Goal: Book appointment/travel/reservation

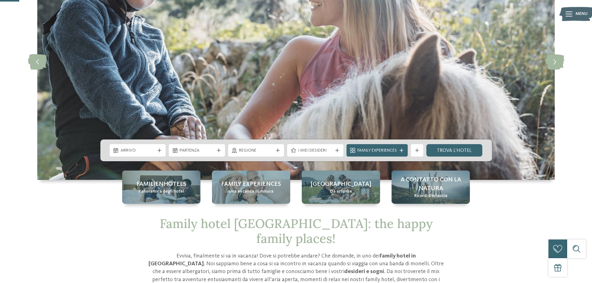
scroll to position [93, 0]
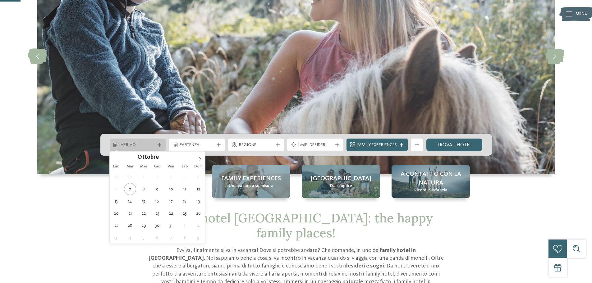
click at [154, 144] on span "Arrivo" at bounding box center [138, 145] width 34 height 6
type div "18.10.2025"
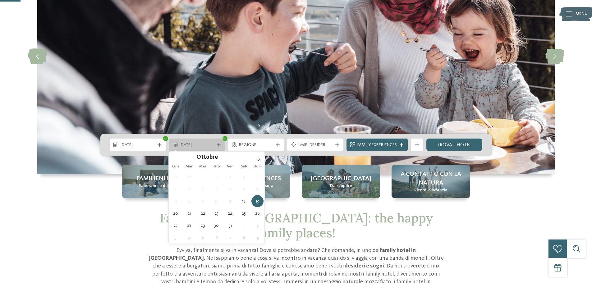
click at [206, 143] on span "19.10.2025" at bounding box center [197, 145] width 34 height 6
type div "19.10.2025"
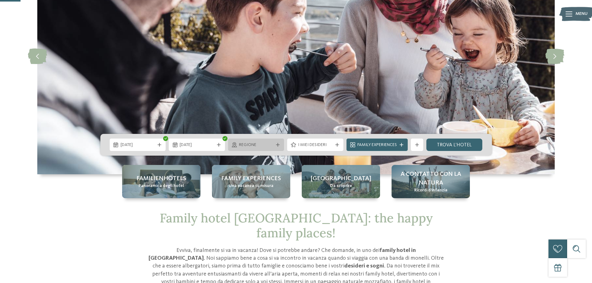
click at [276, 145] on icon at bounding box center [278, 145] width 4 height 4
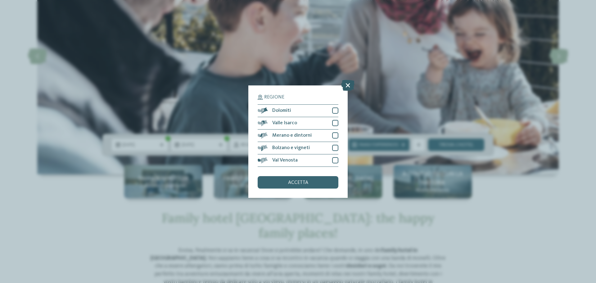
click at [348, 85] on icon at bounding box center [347, 85] width 13 height 11
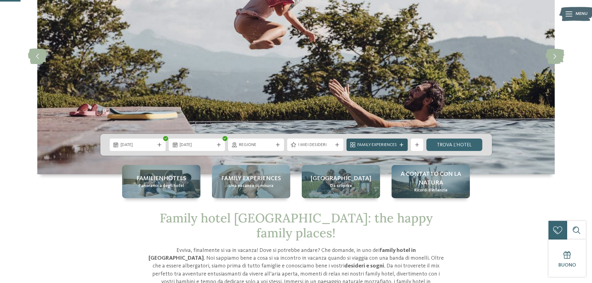
click at [390, 148] on div "Family Experiences" at bounding box center [376, 145] width 61 height 12
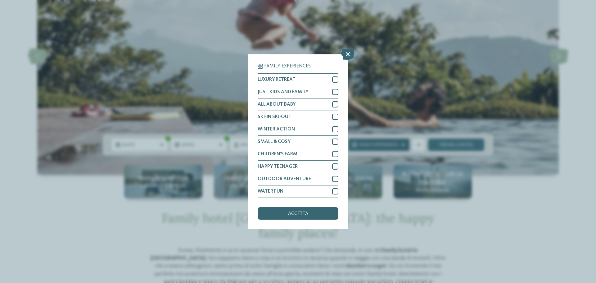
click at [390, 148] on div "Family Experiences LUXURY RETREAT JUST KIDS AND FAMILY" at bounding box center [298, 141] width 596 height 283
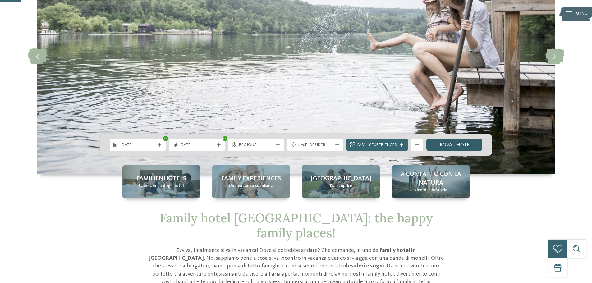
click at [465, 143] on link "trova l’hotel" at bounding box center [454, 145] width 56 height 12
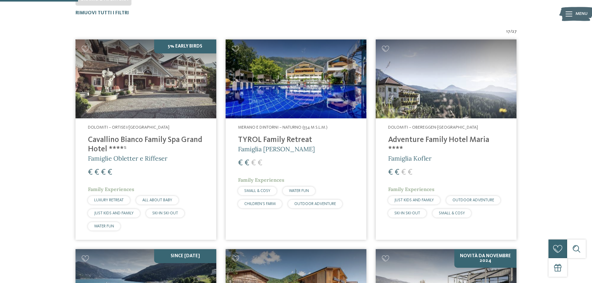
scroll to position [204, 0]
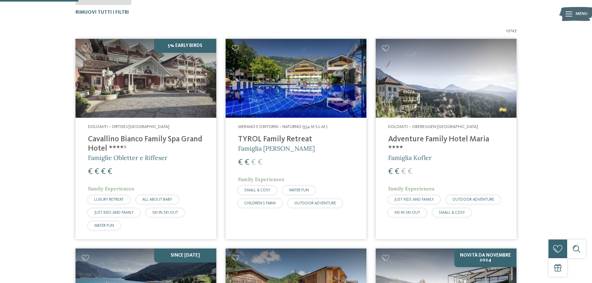
click at [415, 139] on h4 "Adventure Family Hotel Maria ****" at bounding box center [446, 144] width 116 height 19
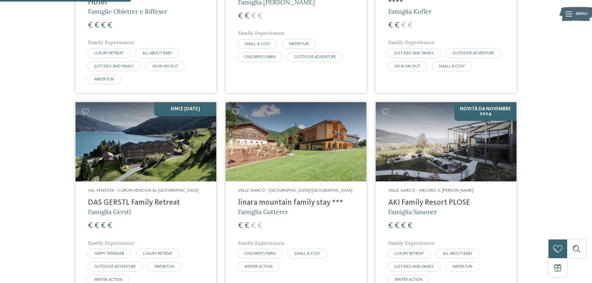
scroll to position [359, 0]
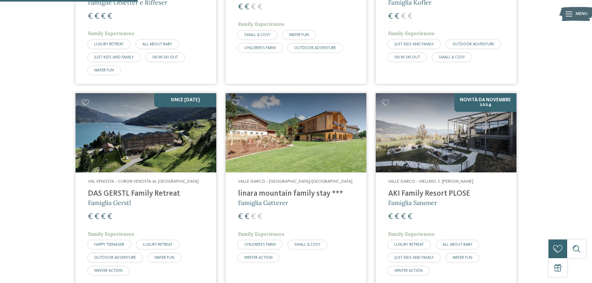
click at [433, 193] on h4 "AKI Family Resort PLOSE" at bounding box center [446, 193] width 116 height 9
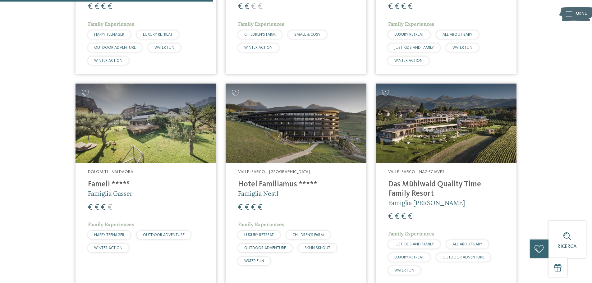
scroll to position [576, 0]
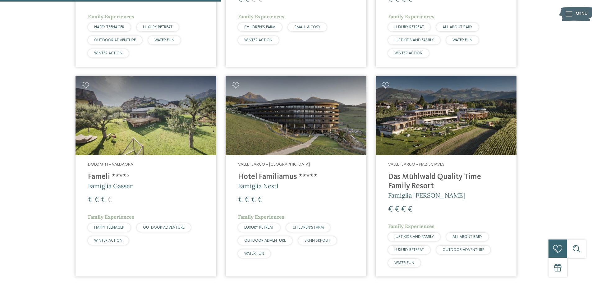
click at [279, 174] on h4 "Hotel Familiamus *****" at bounding box center [296, 176] width 116 height 9
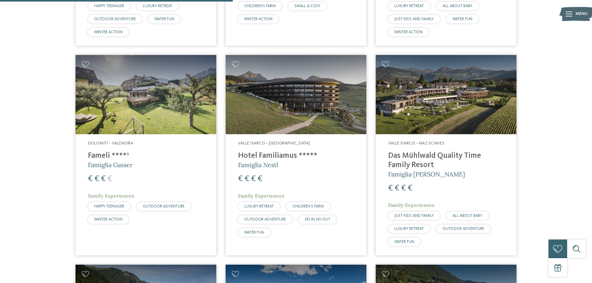
scroll to position [607, 0]
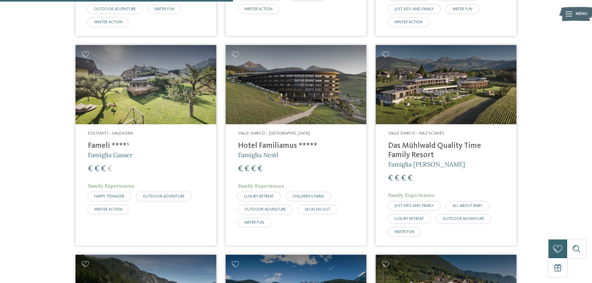
click at [415, 145] on h4 "Das Mühlwald Quality Time Family Resort" at bounding box center [446, 150] width 116 height 19
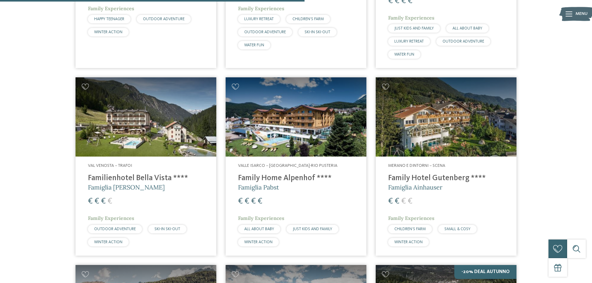
scroll to position [794, 0]
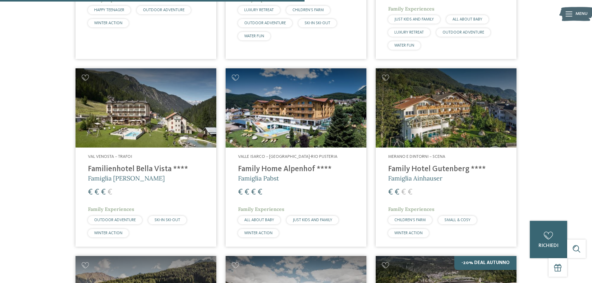
click at [130, 165] on h4 "Familienhotel Bella Vista ****" at bounding box center [146, 169] width 116 height 9
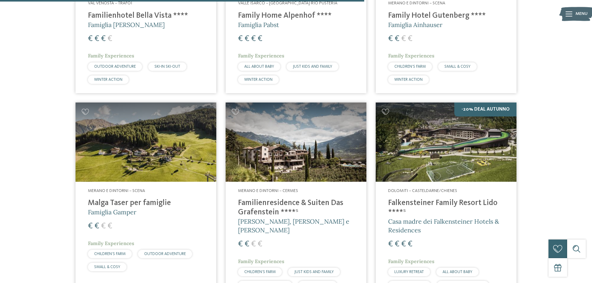
scroll to position [949, 0]
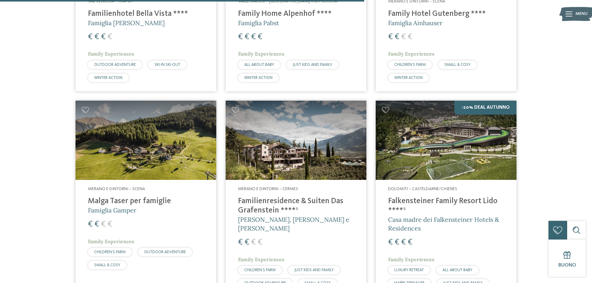
click at [158, 197] on h4 "Malga Taser per famiglie" at bounding box center [146, 201] width 116 height 9
click at [279, 206] on h4 "Familienresidence & Suiten Das Grafenstein ****ˢ" at bounding box center [296, 206] width 116 height 19
click at [457, 202] on h4 "Falkensteiner Family Resort Lido ****ˢ" at bounding box center [446, 206] width 116 height 19
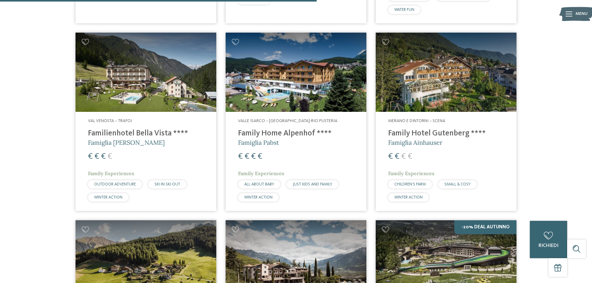
scroll to position [825, 0]
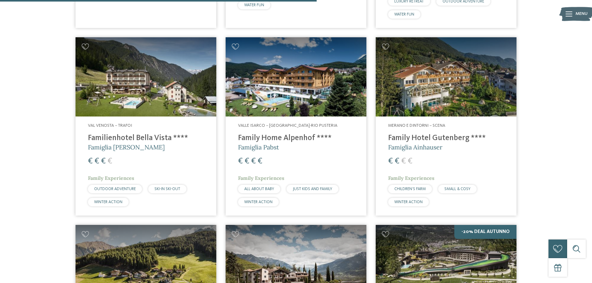
click at [125, 135] on h4 "Familienhotel Bella Vista ****" at bounding box center [146, 138] width 116 height 9
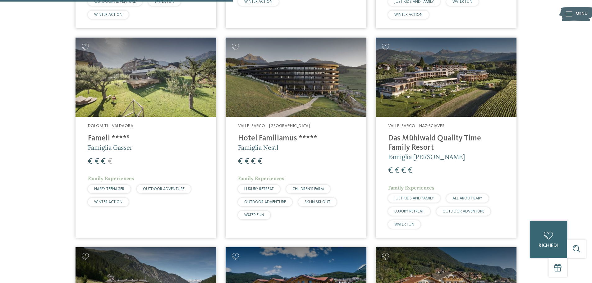
scroll to position [607, 0]
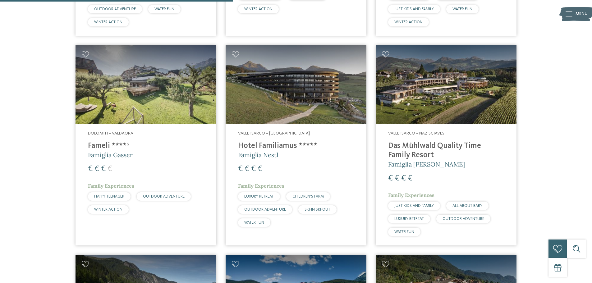
click at [113, 141] on div "Dolomiti – Valdaora Fameli ****ˢ Famiglia Gasser € € € € Family Experiences HAP…" at bounding box center [145, 173] width 141 height 99
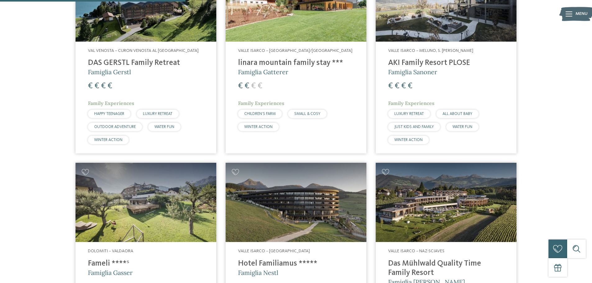
scroll to position [483, 0]
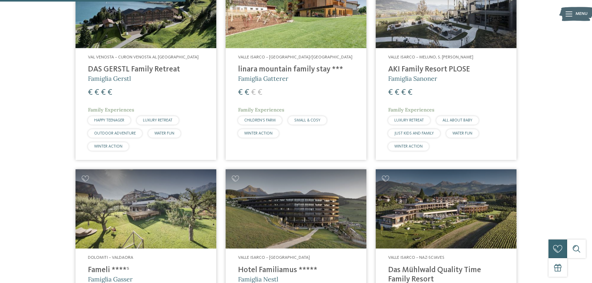
click at [431, 66] on h4 "AKI Family Resort PLOSE" at bounding box center [446, 69] width 116 height 9
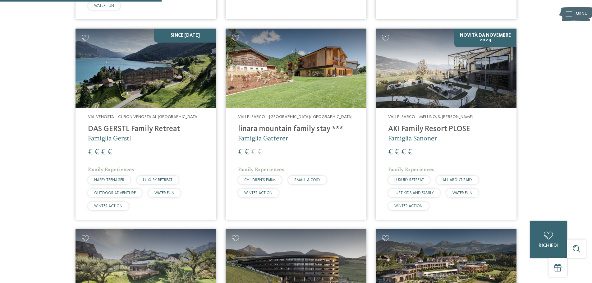
scroll to position [421, 0]
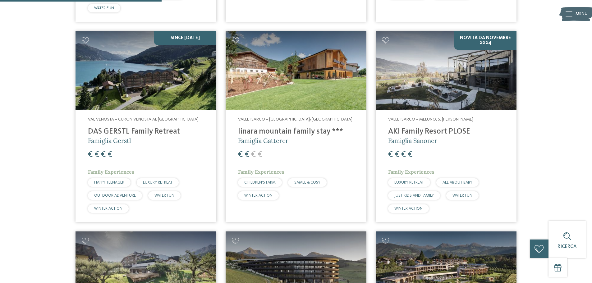
click at [167, 128] on h4 "DAS GERSTL Family Retreat" at bounding box center [146, 131] width 116 height 9
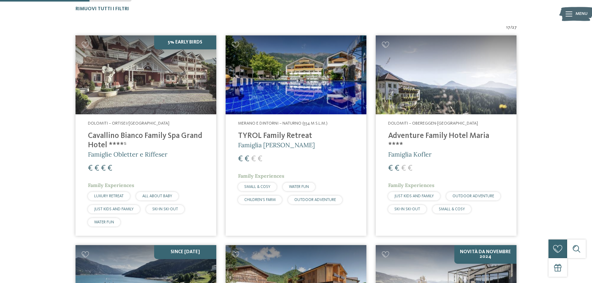
scroll to position [204, 0]
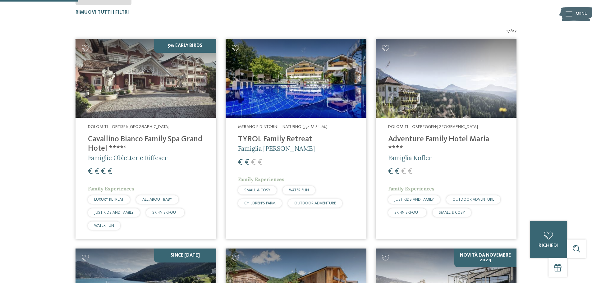
click at [455, 136] on h4 "Adventure Family Hotel Maria ****" at bounding box center [446, 144] width 116 height 19
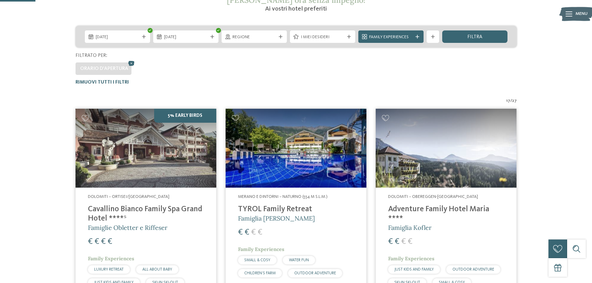
scroll to position [142, 0]
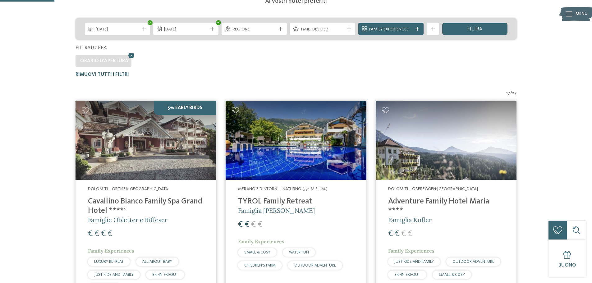
click at [282, 203] on h4 "TYROL Family Retreat" at bounding box center [296, 201] width 116 height 9
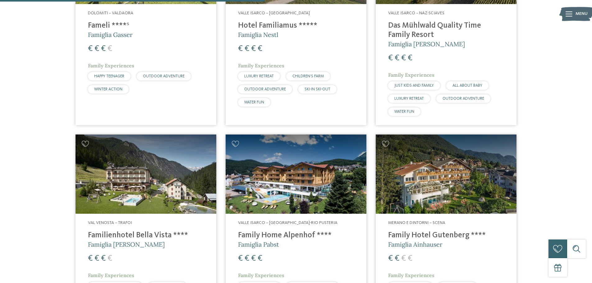
scroll to position [732, 0]
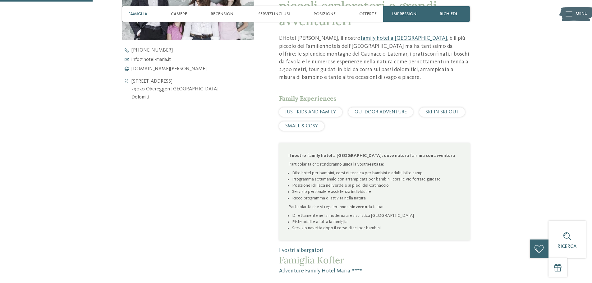
scroll to position [311, 0]
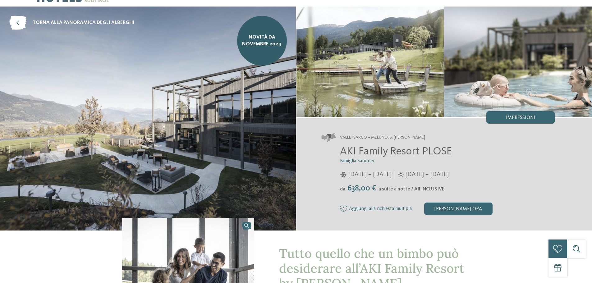
scroll to position [62, 0]
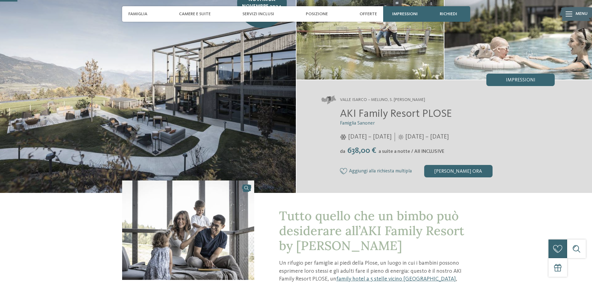
click at [570, 13] on icon at bounding box center [568, 13] width 7 height 5
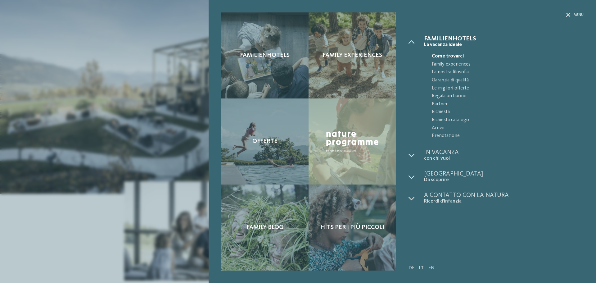
click at [132, 64] on div "Familienhotels Family experiences Offerte" at bounding box center [298, 141] width 596 height 283
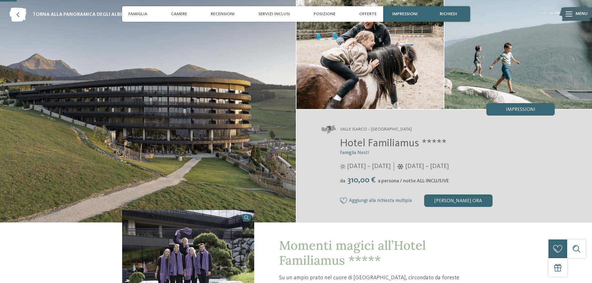
scroll to position [62, 0]
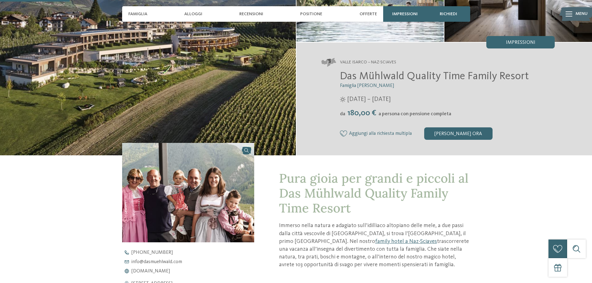
scroll to position [93, 0]
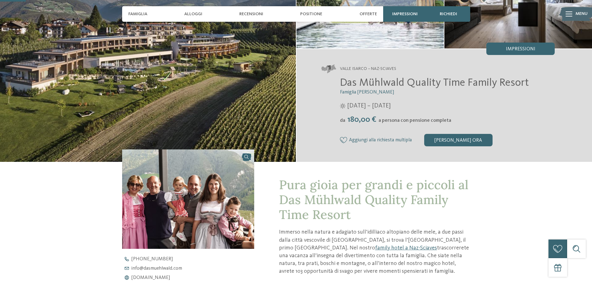
click at [566, 11] on icon at bounding box center [568, 13] width 7 height 5
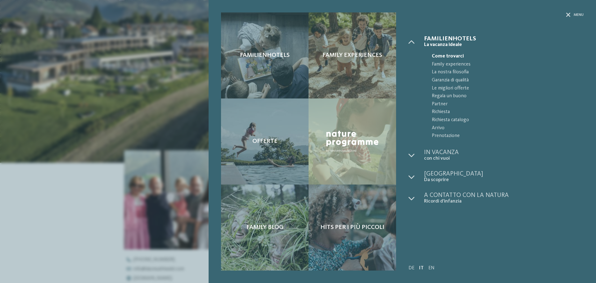
click at [166, 106] on div "Familienhotels Family experiences Offerte" at bounding box center [298, 141] width 596 height 283
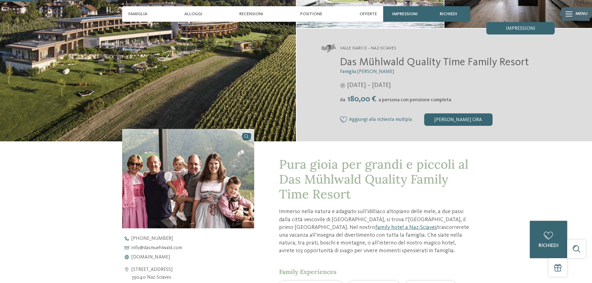
scroll to position [124, 0]
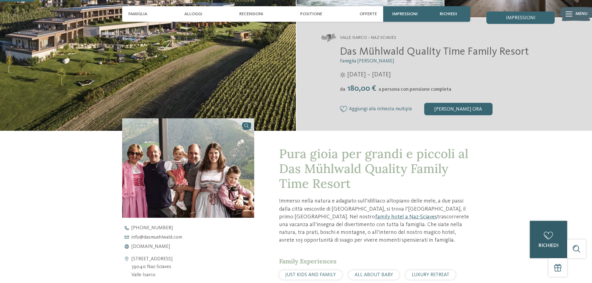
click at [545, 237] on icon at bounding box center [548, 236] width 9 height 8
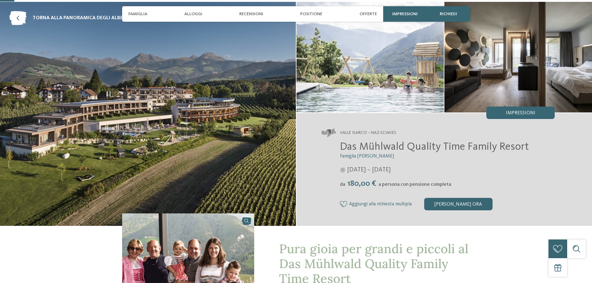
scroll to position [93, 0]
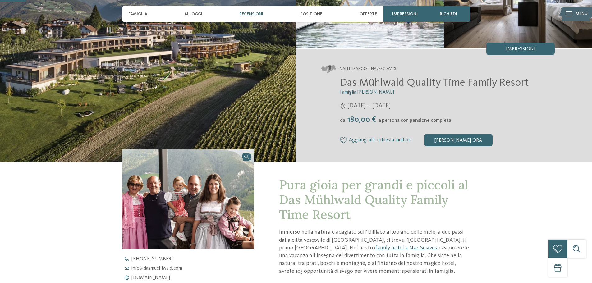
click at [257, 13] on span "Recensioni" at bounding box center [251, 13] width 24 height 5
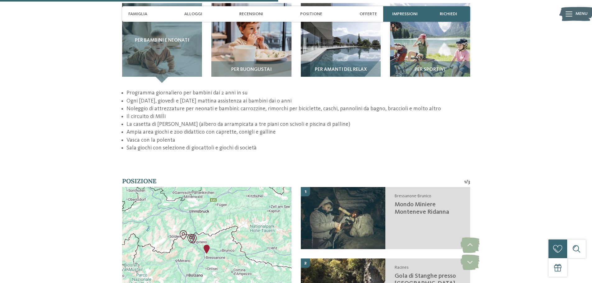
scroll to position [1009, 0]
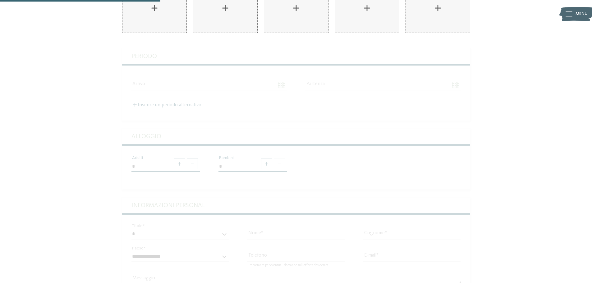
scroll to position [155, 0]
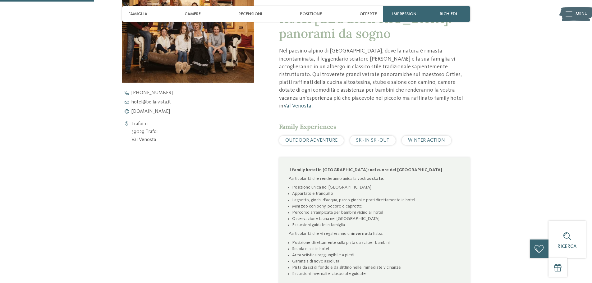
scroll to position [248, 0]
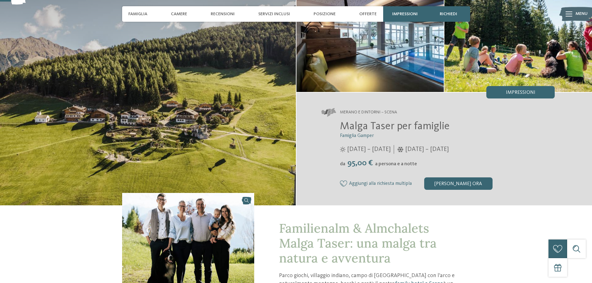
scroll to position [31, 0]
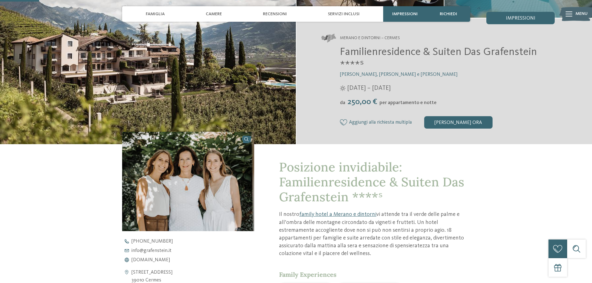
scroll to position [124, 0]
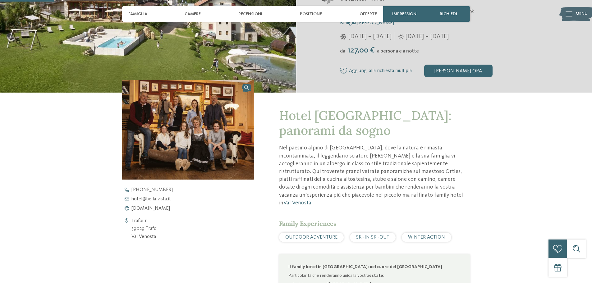
scroll to position [155, 0]
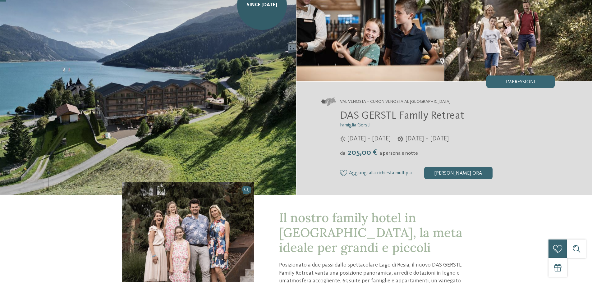
scroll to position [62, 0]
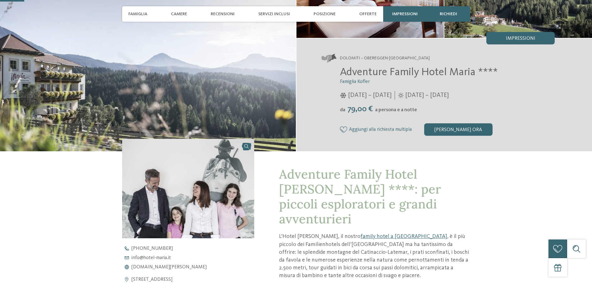
scroll to position [124, 0]
